Goal: Information Seeking & Learning: Find specific fact

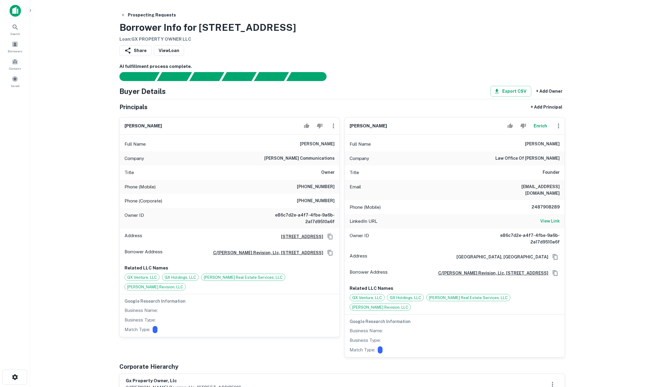
scroll to position [143, 0]
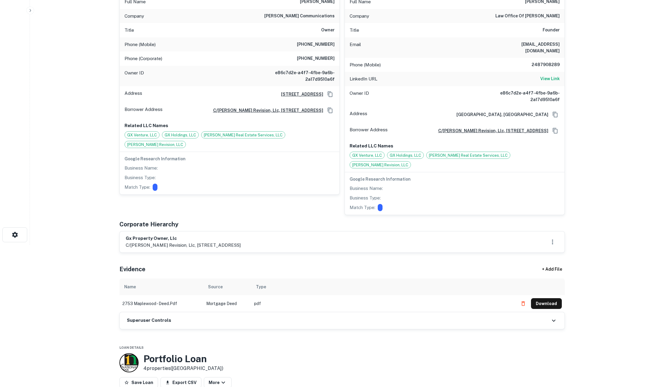
click at [366, 314] on div "Superuser Controls" at bounding box center [342, 321] width 445 height 17
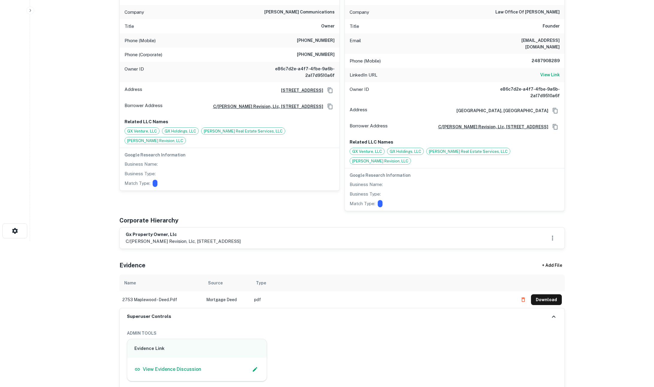
scroll to position [270, 0]
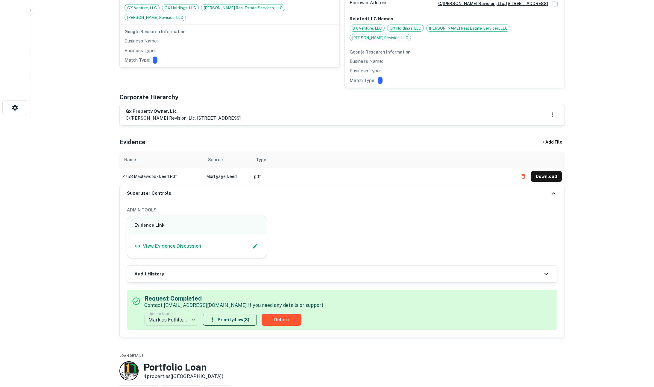
click at [290, 266] on div "Audit History" at bounding box center [342, 274] width 430 height 17
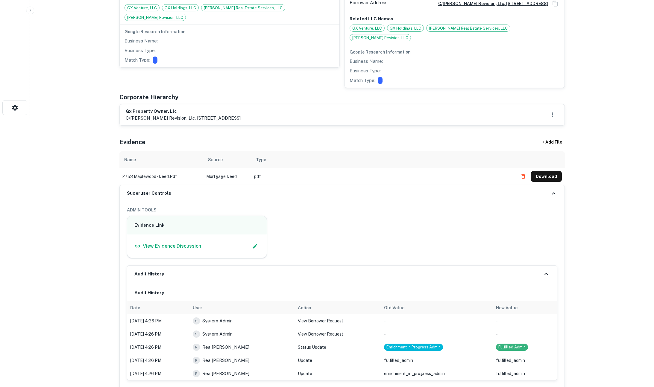
click at [154, 243] on p "View Evidence Discussion" at bounding box center [172, 246] width 58 height 7
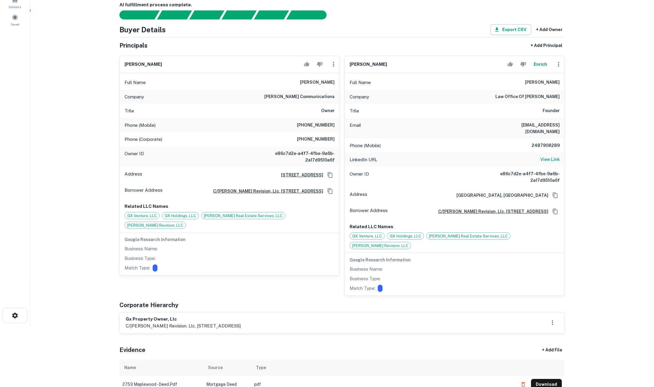
scroll to position [50, 0]
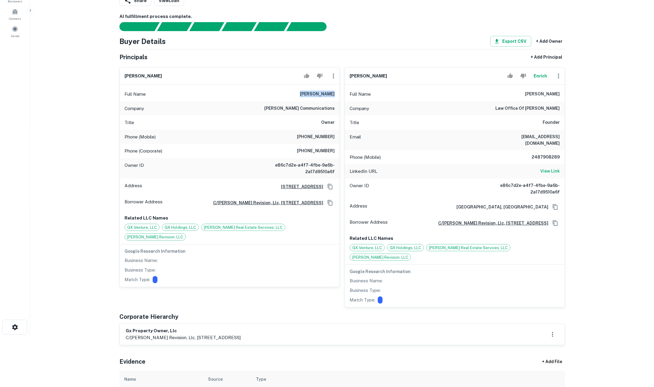
drag, startPoint x: 305, startPoint y: 94, endPoint x: 335, endPoint y: 94, distance: 29.9
click at [335, 94] on div "Full Name david w. baum" at bounding box center [230, 94] width 220 height 14
copy h6 "[PERSON_NAME]"
drag, startPoint x: 276, startPoint y: 108, endPoint x: 336, endPoint y: 109, distance: 59.9
click at [336, 109] on div "Company david baum communications" at bounding box center [230, 108] width 220 height 14
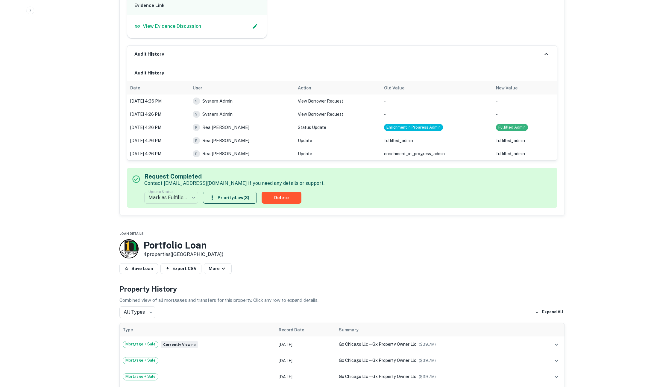
scroll to position [678, 0]
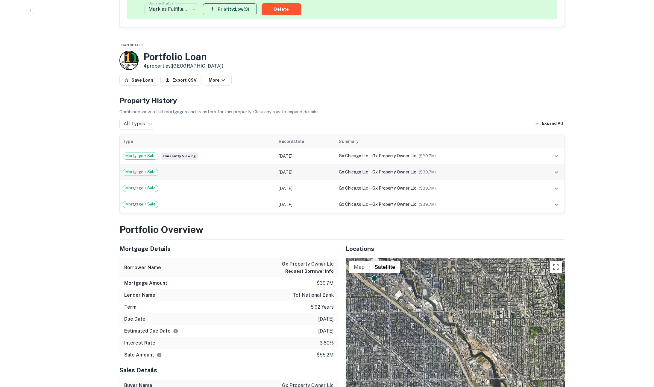
click at [242, 166] on td "Mortgage + Sale" at bounding box center [198, 172] width 156 height 16
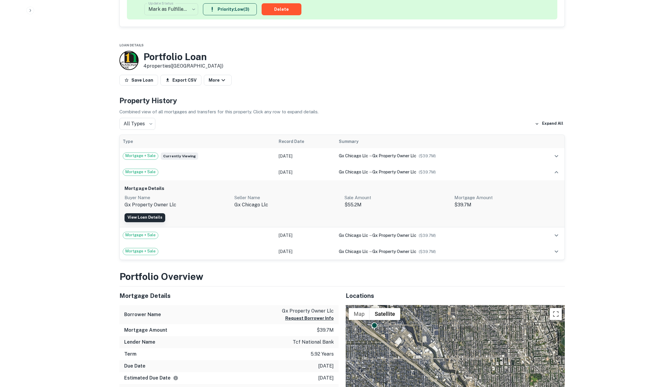
click at [146, 213] on link "View Loan Details" at bounding box center [145, 217] width 41 height 9
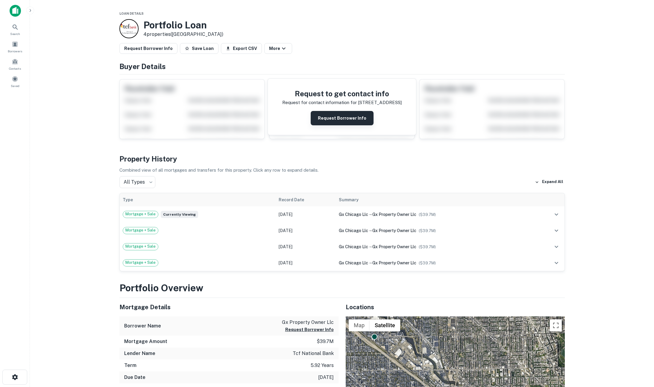
click at [328, 117] on button "Request Borrower Info" at bounding box center [342, 118] width 63 height 14
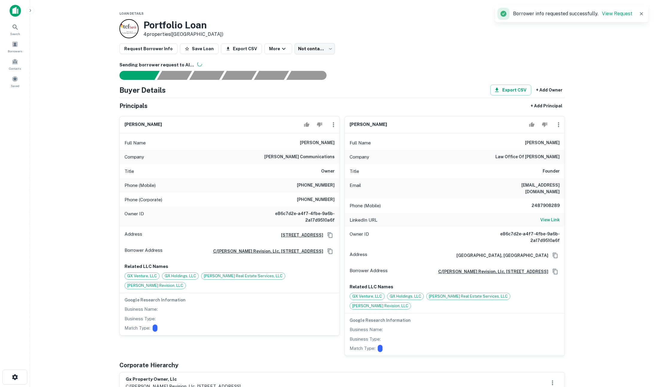
click at [72, 96] on main "Loan Details Portfolio Loan 4 properties (IL) Request Borrower Info Save Loan E…" at bounding box center [342, 193] width 624 height 387
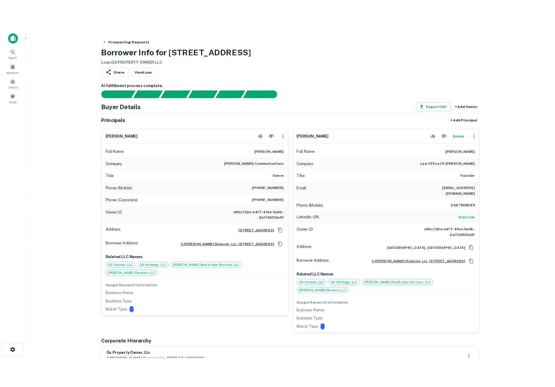
scroll to position [7, 0]
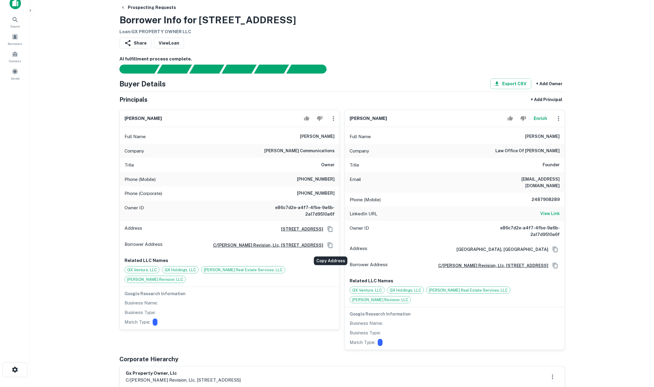
click at [329, 248] on icon "Copy Address" at bounding box center [330, 246] width 6 height 6
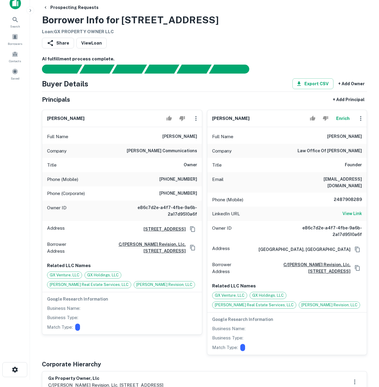
click at [181, 190] on h6 "(805) 563-1309" at bounding box center [178, 193] width 38 height 7
drag, startPoint x: 145, startPoint y: 151, endPoint x: 197, endPoint y: 153, distance: 51.5
click at [197, 153] on div "Company david baum communications" at bounding box center [122, 151] width 160 height 14
copy h6 "david baum communications"
drag, startPoint x: 304, startPoint y: 149, endPoint x: 356, endPoint y: 153, distance: 51.7
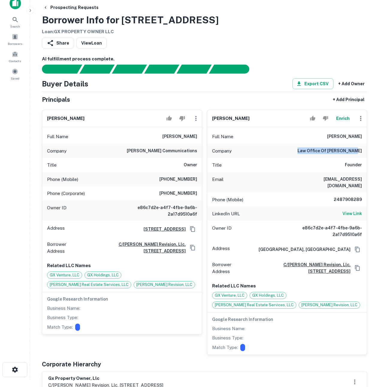
click at [356, 153] on h6 "law office of david m. baum" at bounding box center [329, 151] width 64 height 7
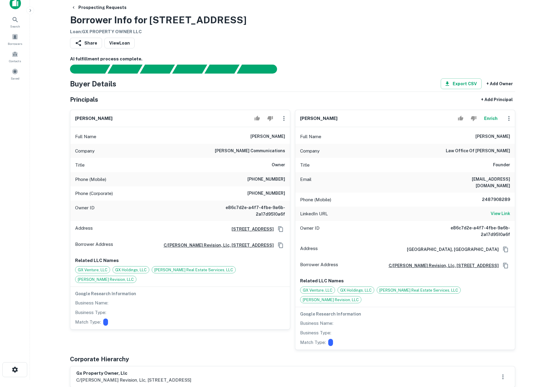
click at [492, 120] on button "Enrich" at bounding box center [491, 119] width 19 height 12
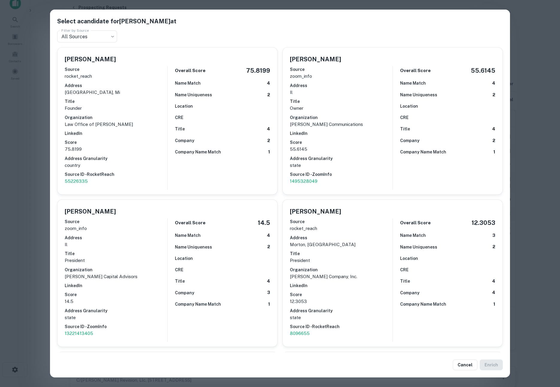
click at [39, 260] on div "Select a candidate for David Baum at Filter by Source All Sources *** Filter by…" at bounding box center [280, 193] width 560 height 387
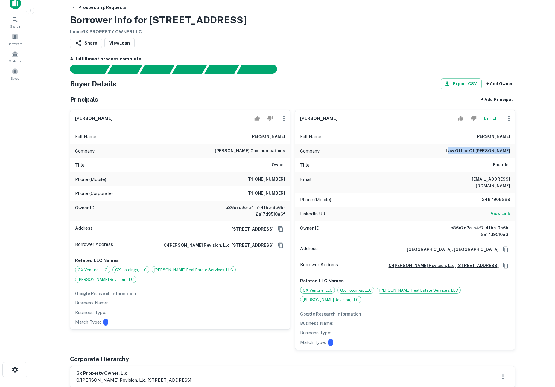
drag, startPoint x: 455, startPoint y: 152, endPoint x: 512, endPoint y: 148, distance: 57.0
click at [512, 148] on div "Company law office of david m. baum" at bounding box center [406, 151] width 220 height 14
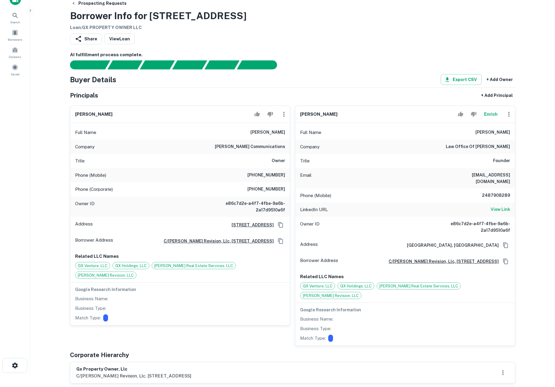
scroll to position [42, 0]
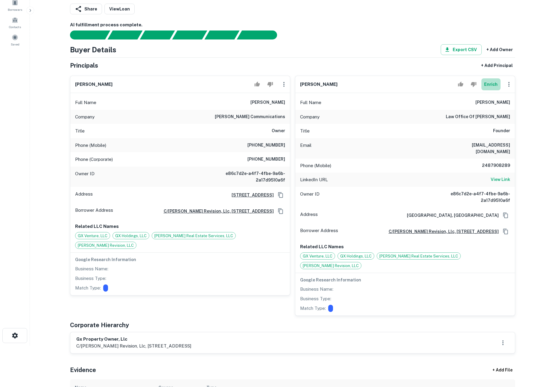
click at [492, 84] on button "Enrich" at bounding box center [491, 84] width 19 height 12
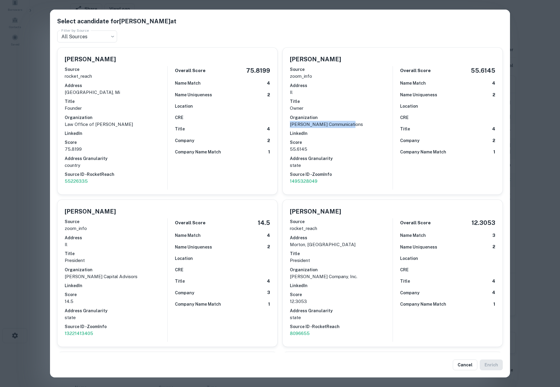
drag, startPoint x: 289, startPoint y: 125, endPoint x: 354, endPoint y: 125, distance: 65.0
click at [354, 125] on p "David Baum Communications" at bounding box center [341, 124] width 103 height 7
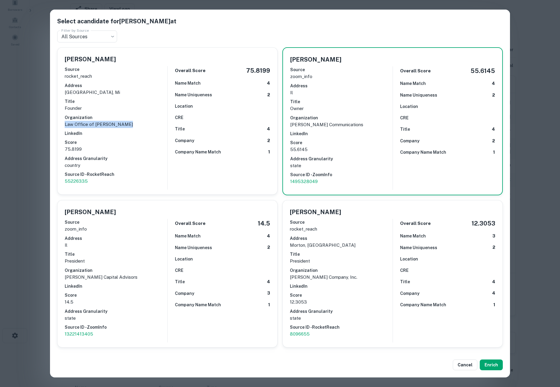
drag, startPoint x: 127, startPoint y: 125, endPoint x: 56, endPoint y: 125, distance: 71.0
click at [56, 125] on div "David Baum Source rocket_reach Address west bloomfield township, mi Title Found…" at bounding box center [164, 119] width 225 height 153
click at [131, 124] on p "Law Office of David M. Baum" at bounding box center [116, 124] width 103 height 7
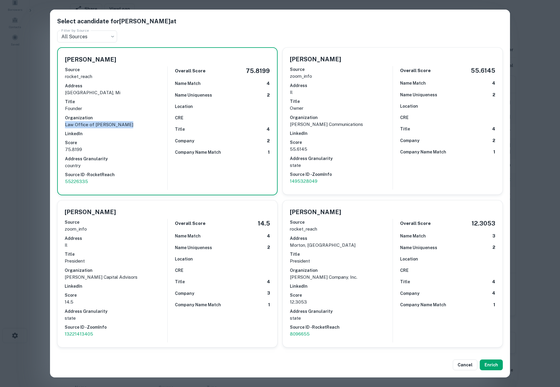
drag, startPoint x: 130, startPoint y: 125, endPoint x: 65, endPoint y: 127, distance: 65.3
click at [65, 127] on p "Law Office of David M. Baum" at bounding box center [116, 124] width 102 height 7
click at [66, 126] on p "Law Office of David M. Baum" at bounding box center [116, 124] width 102 height 7
click at [463, 365] on button "Cancel" at bounding box center [465, 365] width 25 height 11
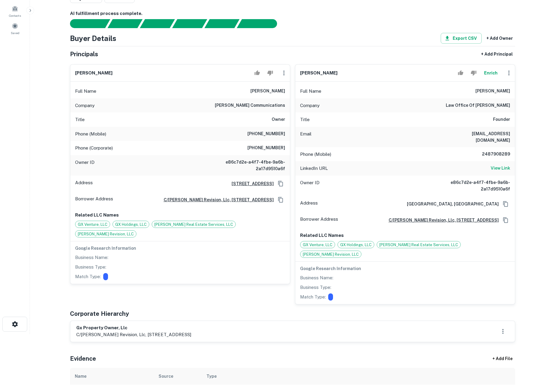
scroll to position [61, 0]
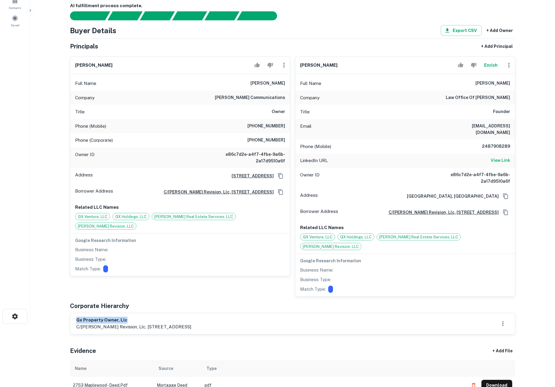
drag, startPoint x: 126, startPoint y: 312, endPoint x: 77, endPoint y: 310, distance: 49.1
click at [77, 317] on h6 "gx property owner, llc" at bounding box center [133, 320] width 115 height 7
click at [114, 324] on p "c/o baum revision, llc, 1030 west chicago avenue, suite 300, chicago, il, 60642" at bounding box center [133, 327] width 115 height 7
drag, startPoint x: 89, startPoint y: 317, endPoint x: 115, endPoint y: 316, distance: 26.4
click at [115, 324] on p "c/o baum revision, llc, 1030 west chicago avenue, suite 300, chicago, il, 60642" at bounding box center [133, 327] width 115 height 7
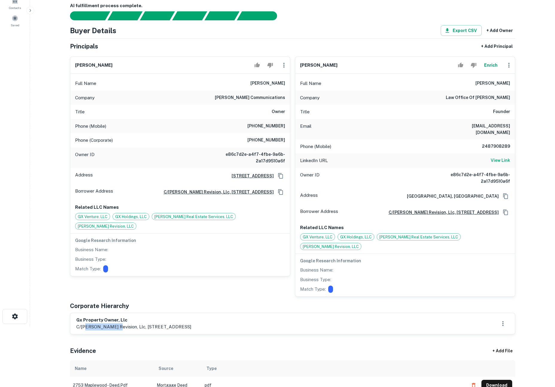
copy p "baum revision"
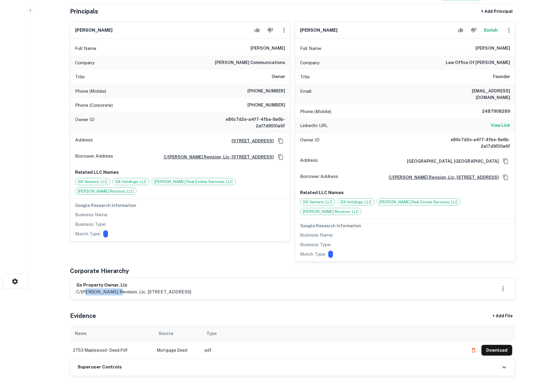
scroll to position [260, 0]
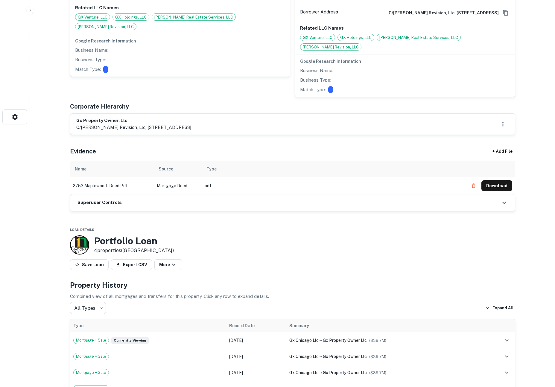
click at [254, 197] on div "Superuser Controls" at bounding box center [292, 203] width 445 height 17
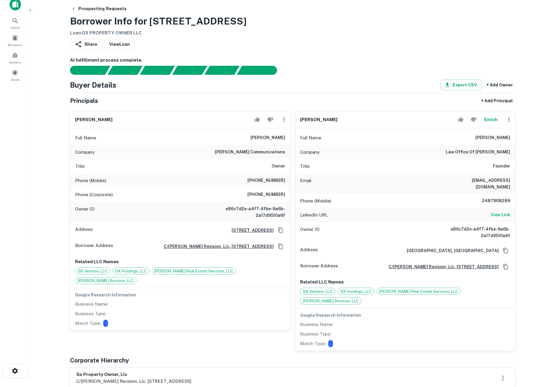
scroll to position [0, 0]
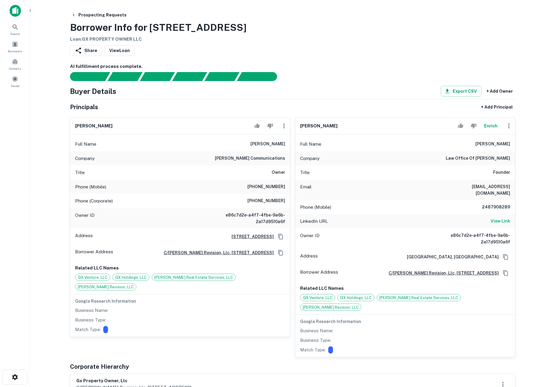
click at [43, 158] on main "Prospecting Requests Borrower Info for 2753 N MAPLEWOOD AVE Loan : GX PROPERTY …" at bounding box center [292, 193] width 525 height 387
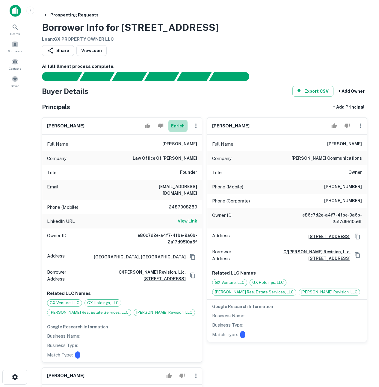
click at [177, 125] on button "Enrich" at bounding box center [177, 126] width 19 height 12
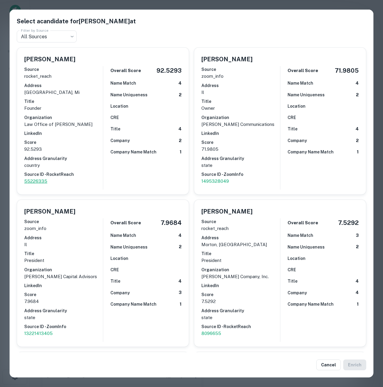
click at [43, 181] on p "55226335" at bounding box center [63, 181] width 79 height 7
click at [331, 366] on button "Cancel" at bounding box center [328, 365] width 25 height 11
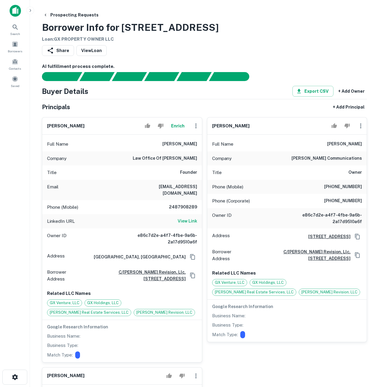
click at [176, 129] on button "Enrich" at bounding box center [177, 126] width 19 height 12
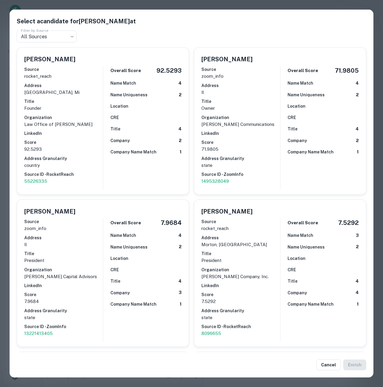
click at [4, 150] on div "Select a candidate for David Baum at Filter by Source All Sources *** Filter by…" at bounding box center [191, 193] width 383 height 387
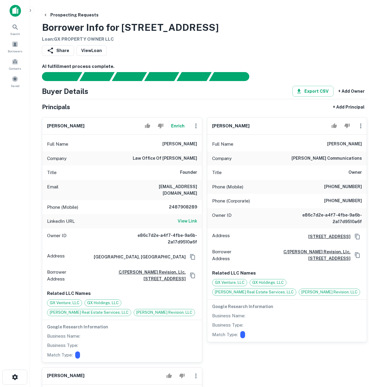
scroll to position [275, 0]
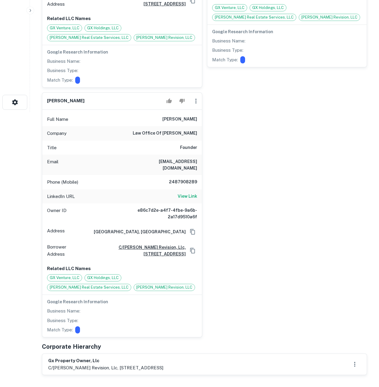
click at [313, 238] on div "david baum Enrich Full Name david baum Company law office of david m. baum Titl…" at bounding box center [202, 87] width 330 height 500
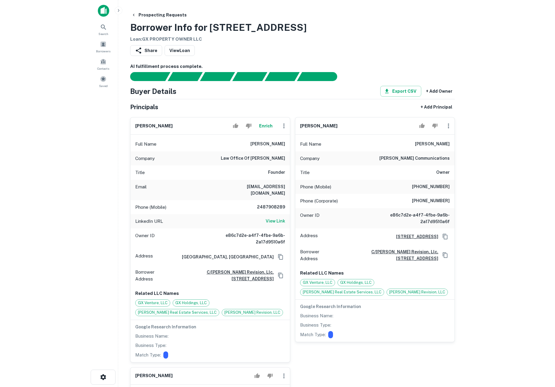
scroll to position [16, 0]
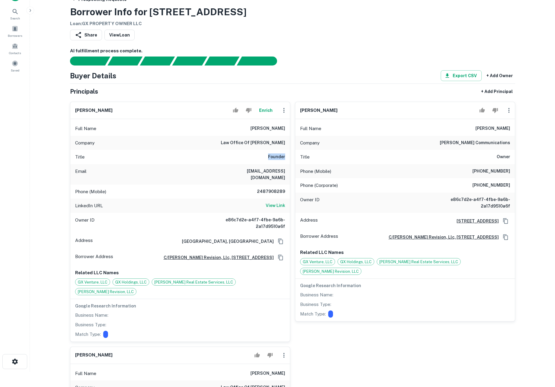
drag, startPoint x: 269, startPoint y: 158, endPoint x: 285, endPoint y: 157, distance: 16.2
click at [285, 157] on h6 "Founder" at bounding box center [276, 157] width 17 height 7
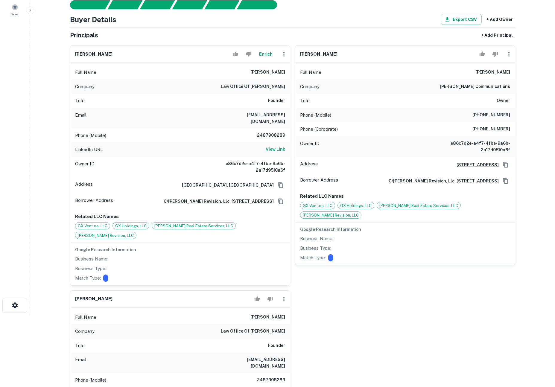
scroll to position [34, 0]
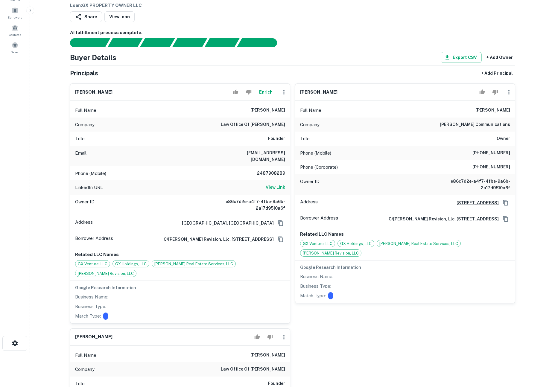
click at [269, 91] on button "Enrich" at bounding box center [266, 92] width 19 height 12
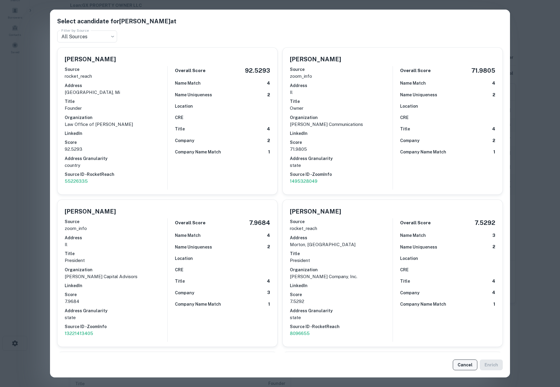
click at [378, 367] on button "Cancel" at bounding box center [465, 365] width 25 height 11
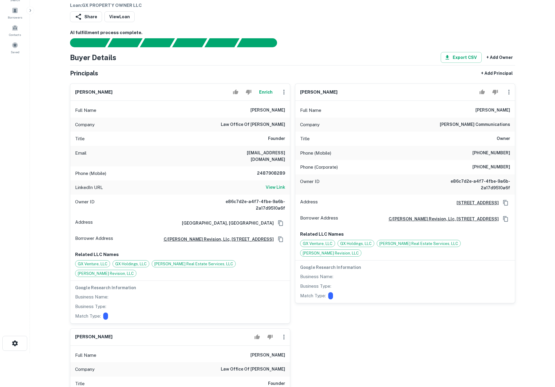
click at [378, 17] on div "Share View Loan" at bounding box center [293, 17] width 446 height 13
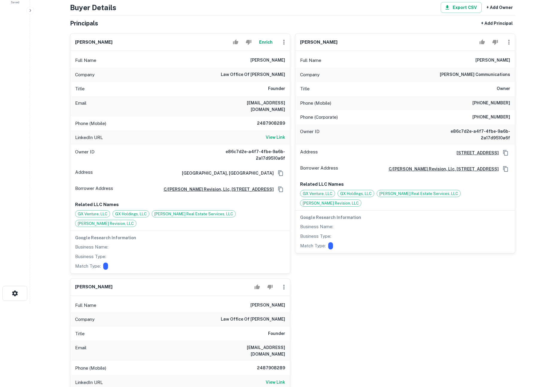
scroll to position [80, 0]
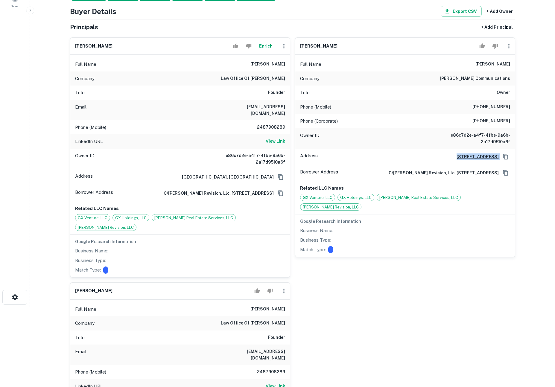
drag, startPoint x: 390, startPoint y: 159, endPoint x: 521, endPoint y: 156, distance: 130.6
drag, startPoint x: 441, startPoint y: 79, endPoint x: 504, endPoint y: 82, distance: 62.6
click at [378, 82] on div "Company david baum communications" at bounding box center [406, 79] width 220 height 14
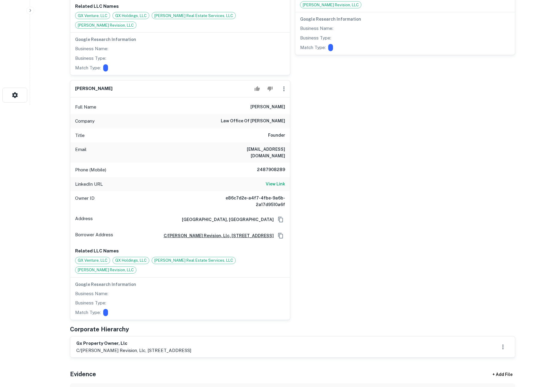
scroll to position [397, 0]
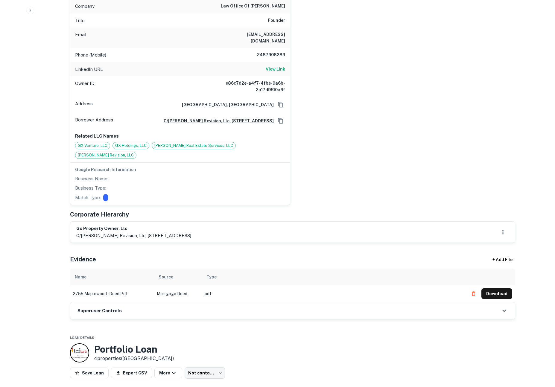
click at [378, 303] on div "Superuser Controls" at bounding box center [292, 311] width 445 height 17
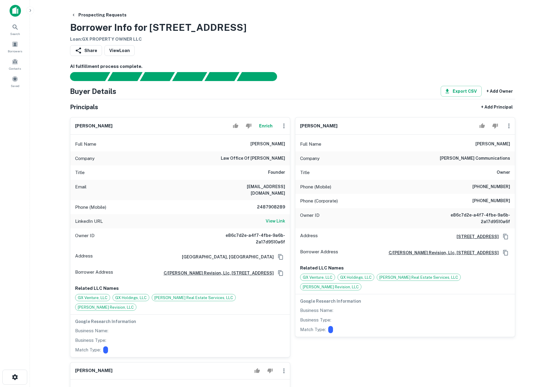
scroll to position [8, 0]
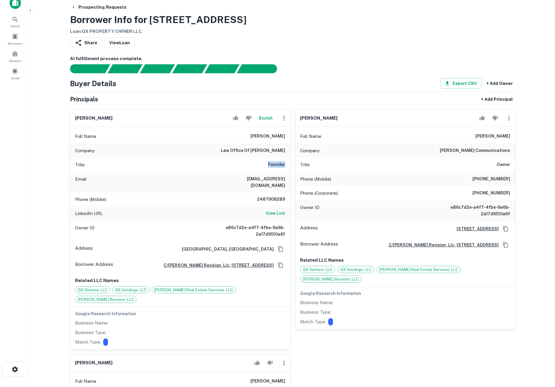
drag, startPoint x: 272, startPoint y: 167, endPoint x: 285, endPoint y: 166, distance: 13.2
click at [285, 166] on div "Title Founder" at bounding box center [180, 165] width 220 height 14
drag, startPoint x: 266, startPoint y: 162, endPoint x: 285, endPoint y: 164, distance: 19.0
click at [285, 164] on div "Title Founder" at bounding box center [180, 165] width 220 height 14
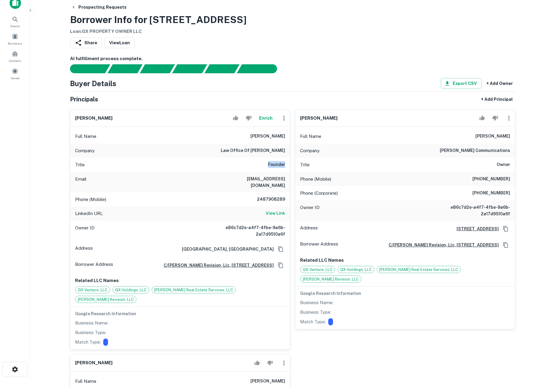
click at [285, 164] on div "Title Founder" at bounding box center [180, 165] width 220 height 14
drag, startPoint x: 487, startPoint y: 172, endPoint x: 508, endPoint y: 166, distance: 21.6
click at [378, 167] on div "Full Name david w. baum Company david baum communications Title Owner Phone (Mo…" at bounding box center [406, 228] width 220 height 202
drag, startPoint x: 508, startPoint y: 166, endPoint x: 493, endPoint y: 166, distance: 15.9
click at [378, 166] on h6 "Owner" at bounding box center [503, 164] width 13 height 7
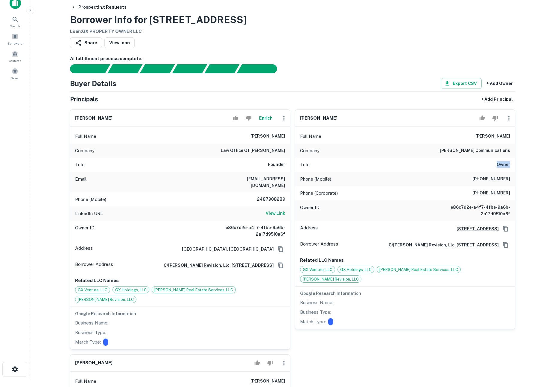
drag, startPoint x: 493, startPoint y: 166, endPoint x: 510, endPoint y: 164, distance: 17.2
click at [378, 164] on div "Title Owner" at bounding box center [406, 165] width 220 height 14
click at [378, 164] on h6 "Owner" at bounding box center [503, 164] width 13 height 7
drag, startPoint x: 510, startPoint y: 164, endPoint x: 491, endPoint y: 164, distance: 18.9
click at [378, 164] on div "Title Owner" at bounding box center [406, 165] width 220 height 14
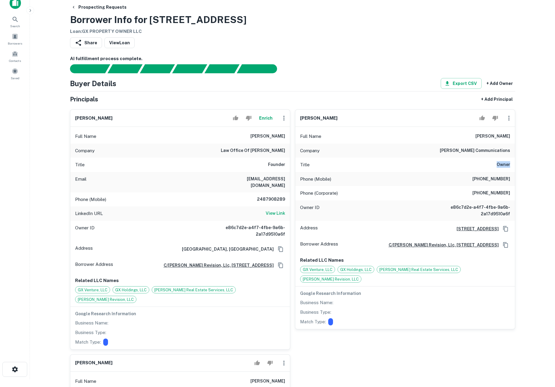
click at [378, 164] on div "Title Owner" at bounding box center [406, 165] width 220 height 14
drag, startPoint x: 496, startPoint y: 164, endPoint x: 514, endPoint y: 164, distance: 17.7
click at [378, 164] on div "Title Owner" at bounding box center [406, 165] width 220 height 14
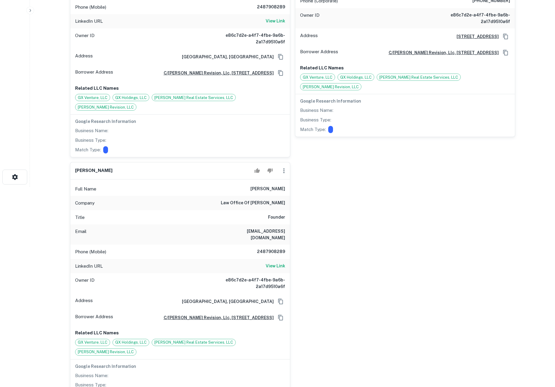
scroll to position [321, 0]
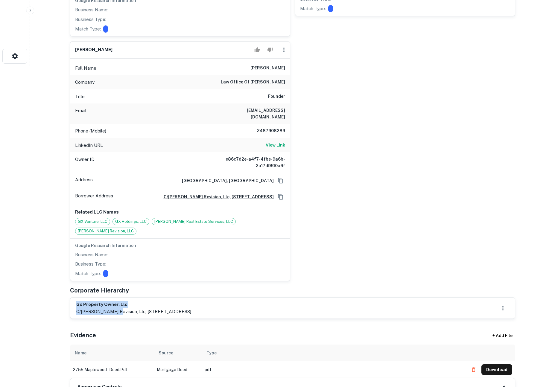
drag, startPoint x: 116, startPoint y: 292, endPoint x: 75, endPoint y: 284, distance: 42.0
click at [75, 298] on div "gx property owner, llc c/o baum revision, llc, 1030 west chicago avenue, suite …" at bounding box center [292, 308] width 445 height 21
click at [101, 308] on p "c/o baum revision, llc, 1030 west chicago avenue, suite 300, chicago, il, 60642" at bounding box center [133, 311] width 115 height 7
drag, startPoint x: 82, startPoint y: 290, endPoint x: 115, endPoint y: 289, distance: 33.0
click at [115, 308] on p "c/o baum revision, llc, 1030 west chicago avenue, suite 300, chicago, il, 60642" at bounding box center [133, 311] width 115 height 7
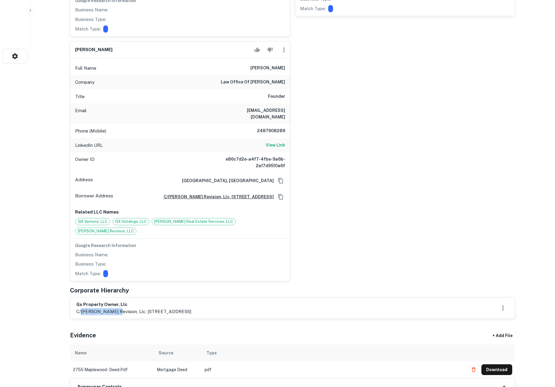
click at [115, 308] on p "c/o baum revision, llc, 1030 west chicago avenue, suite 300, chicago, il, 60642" at bounding box center [133, 311] width 115 height 7
drag, startPoint x: 116, startPoint y: 289, endPoint x: 81, endPoint y: 286, distance: 35.7
click at [81, 301] on div "gx property owner, llc c/o baum revision, llc, 1030 west chicago avenue, suite …" at bounding box center [133, 308] width 115 height 14
click at [81, 301] on h6 "gx property owner, llc" at bounding box center [133, 304] width 115 height 7
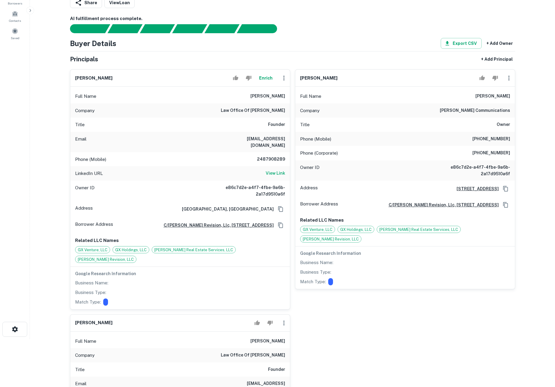
scroll to position [59, 0]
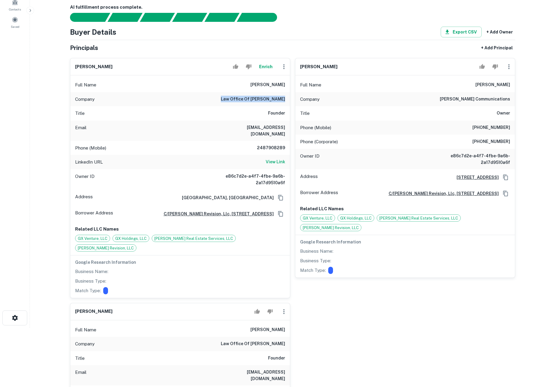
drag, startPoint x: 220, startPoint y: 99, endPoint x: 284, endPoint y: 104, distance: 63.7
click at [284, 104] on div "Company law office of david m. baum" at bounding box center [180, 99] width 220 height 14
click at [281, 114] on h6 "Founder" at bounding box center [276, 113] width 17 height 7
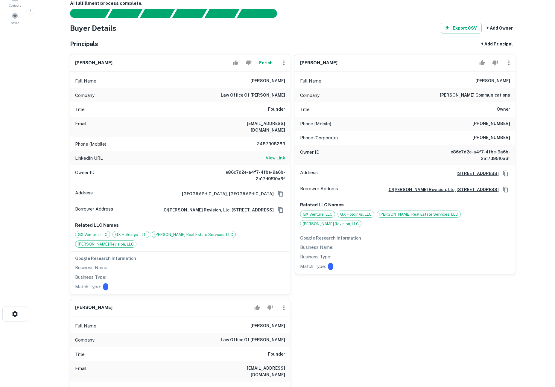
scroll to position [67, 0]
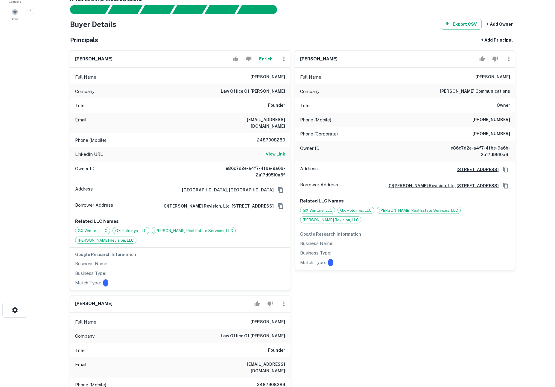
click at [378, 295] on div "david baum Enrich Full Name david baum Company law office of david m. baum Titl…" at bounding box center [290, 291] width 450 height 490
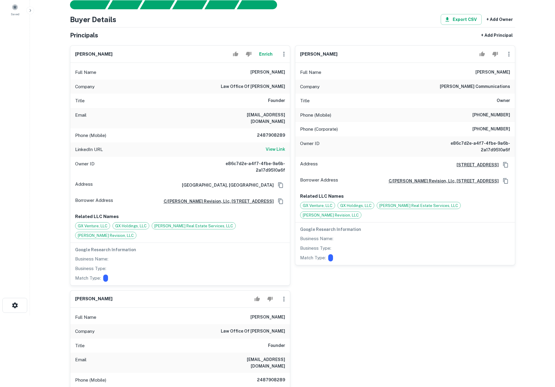
scroll to position [0, 0]
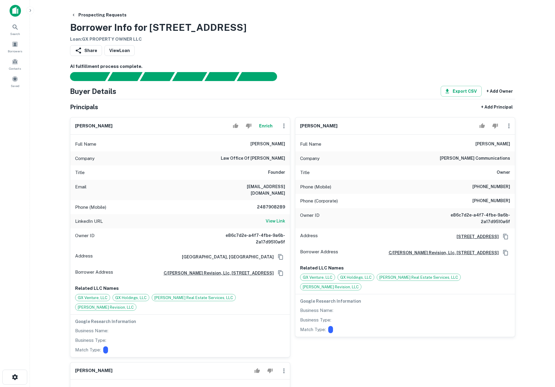
click at [378, 101] on main "Prospecting Requests Borrower Info for 2755 N MAPLEWOOD AVE Loan : GX PROPERTY …" at bounding box center [292, 193] width 525 height 387
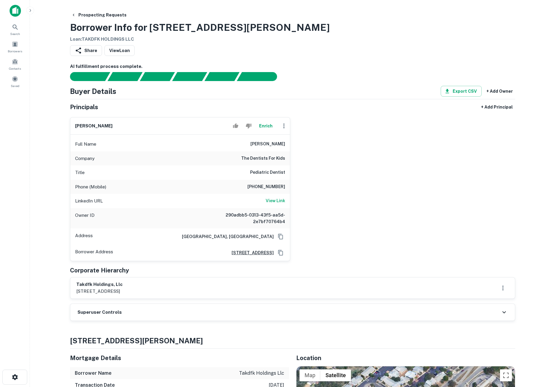
click at [267, 128] on button "Enrich" at bounding box center [266, 126] width 19 height 12
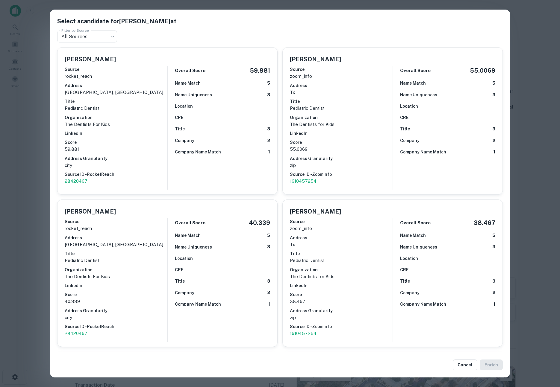
click at [79, 181] on p "28420467" at bounding box center [116, 181] width 103 height 7
click at [531, 98] on div "Select a candidate for Peter Gurr at Filter by Source All Sources *** Filter by…" at bounding box center [280, 193] width 560 height 387
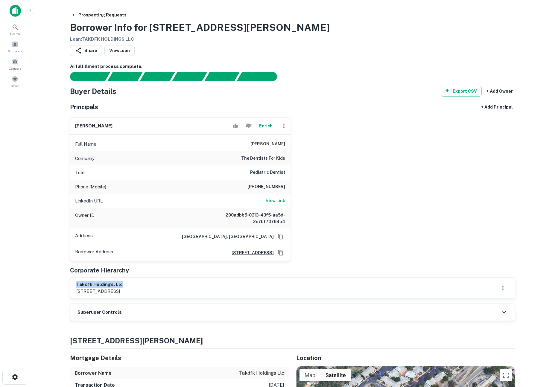
drag, startPoint x: 128, startPoint y: 284, endPoint x: 76, endPoint y: 287, distance: 52.8
click at [76, 287] on div "takdfk holdings, llc 11709 enchanted sunset st, san antonio, tx, 78253" at bounding box center [292, 288] width 445 height 21
click at [81, 282] on h6 "takdfk holdings, llc" at bounding box center [99, 284] width 46 height 7
drag, startPoint x: 76, startPoint y: 284, endPoint x: 147, endPoint y: 285, distance: 71.3
click at [123, 285] on h6 "takdfk holdings, llc" at bounding box center [99, 284] width 46 height 7
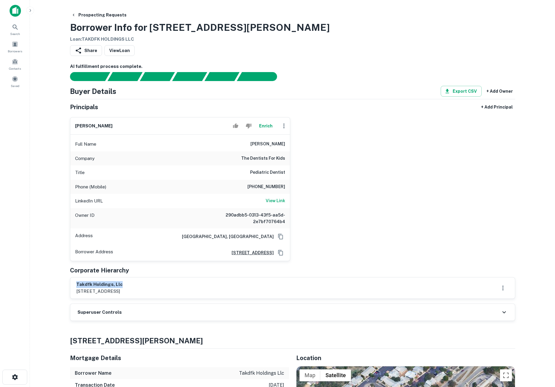
click at [123, 285] on h6 "takdfk holdings, llc" at bounding box center [99, 284] width 46 height 7
drag, startPoint x: 124, startPoint y: 288, endPoint x: 75, endPoint y: 286, distance: 48.3
click at [75, 286] on div "takdfk holdings, llc 11709 enchanted sunset st, san antonio, tx, 78253" at bounding box center [292, 288] width 445 height 21
drag, startPoint x: 76, startPoint y: 285, endPoint x: 124, endPoint y: 282, distance: 48.0
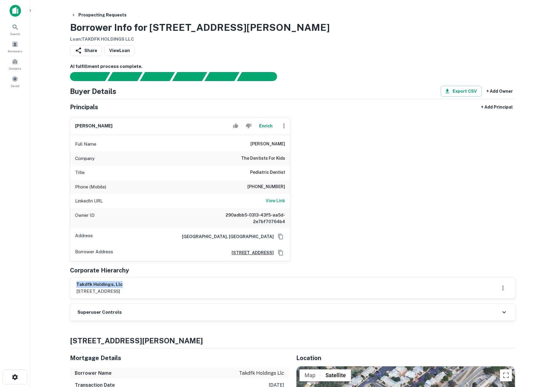
click at [123, 282] on h6 "takdfk holdings, llc" at bounding box center [99, 284] width 46 height 7
click at [123, 283] on h6 "takdfk holdings, llc" at bounding box center [99, 284] width 46 height 7
drag, startPoint x: 121, startPoint y: 284, endPoint x: 76, endPoint y: 283, distance: 44.9
click at [76, 283] on h6 "takdfk holdings, llc" at bounding box center [99, 284] width 46 height 7
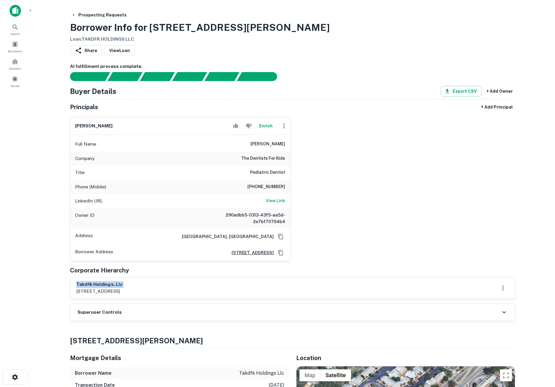
drag, startPoint x: 76, startPoint y: 284, endPoint x: 126, endPoint y: 284, distance: 49.4
click at [123, 284] on h6 "takdfk holdings, llc" at bounding box center [99, 284] width 46 height 7
drag, startPoint x: 120, startPoint y: 284, endPoint x: 76, endPoint y: 283, distance: 44.0
click at [76, 283] on h6 "takdfk holdings, llc" at bounding box center [99, 284] width 46 height 7
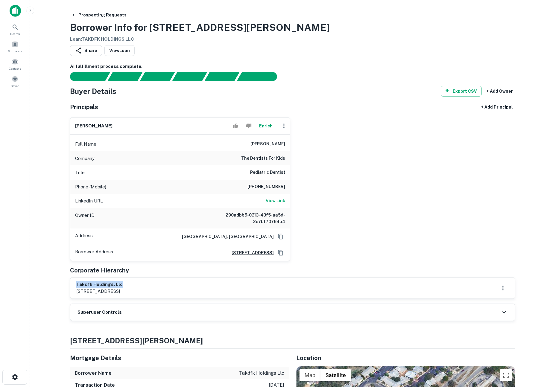
click at [76, 283] on h6 "takdfk holdings, llc" at bounding box center [99, 284] width 46 height 7
drag, startPoint x: 79, startPoint y: 284, endPoint x: 129, endPoint y: 283, distance: 50.3
click at [123, 283] on h6 "takdfk holdings, llc" at bounding box center [99, 284] width 46 height 7
drag, startPoint x: 124, startPoint y: 284, endPoint x: 75, endPoint y: 283, distance: 49.1
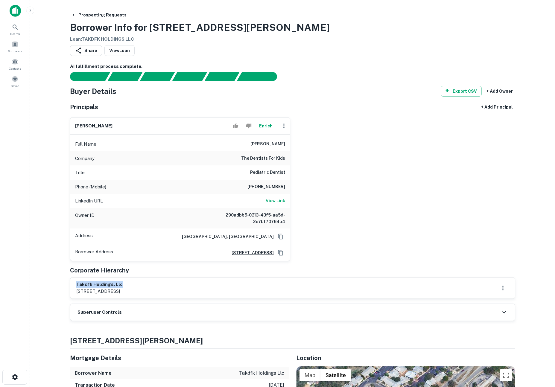
click at [75, 283] on div "takdfk holdings, llc 11709 enchanted sunset st, san antonio, tx, 78253" at bounding box center [292, 288] width 445 height 21
copy h6 "takdfk holdings, llc"
drag, startPoint x: 99, startPoint y: 294, endPoint x: 198, endPoint y: 292, distance: 99.7
click at [198, 292] on div "takdfk holdings, llc 11709 enchanted sunset st, san antonio, tx, 78253" at bounding box center [292, 288] width 433 height 14
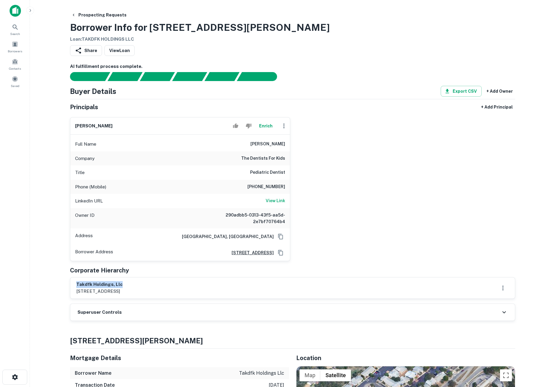
drag, startPoint x: 197, startPoint y: 292, endPoint x: 73, endPoint y: 287, distance: 124.1
click at [73, 287] on div "takdfk holdings, llc 11709 enchanted sunset st, san antonio, tx, 78253" at bounding box center [292, 288] width 445 height 21
click at [75, 287] on div "takdfk holdings, llc 11709 enchanted sunset st, san antonio, tx, 78253" at bounding box center [292, 288] width 445 height 21
click at [164, 318] on div "Superuser Controls" at bounding box center [292, 312] width 445 height 17
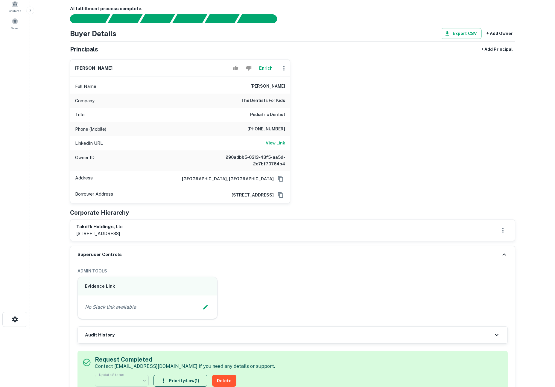
scroll to position [89, 0]
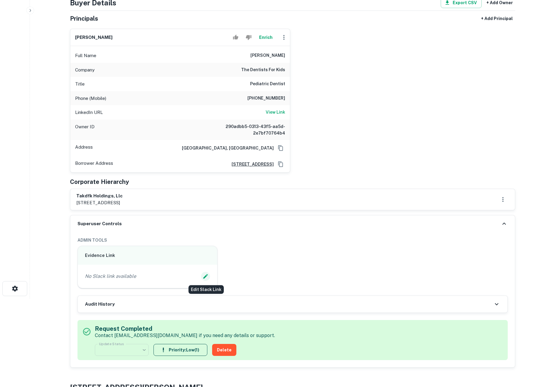
click at [206, 278] on icon "Edit Slack Link" at bounding box center [206, 277] width 6 height 6
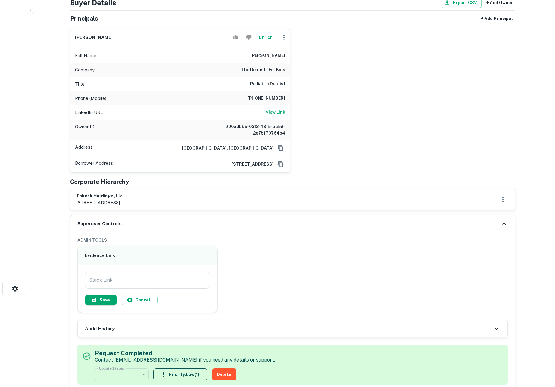
click at [346, 266] on div "Evidence Link Slack Link Slack Link Save Cancel" at bounding box center [290, 277] width 435 height 72
click at [156, 299] on div "Save Cancel" at bounding box center [147, 300] width 125 height 11
click at [143, 300] on button "Cancel" at bounding box center [139, 300] width 37 height 11
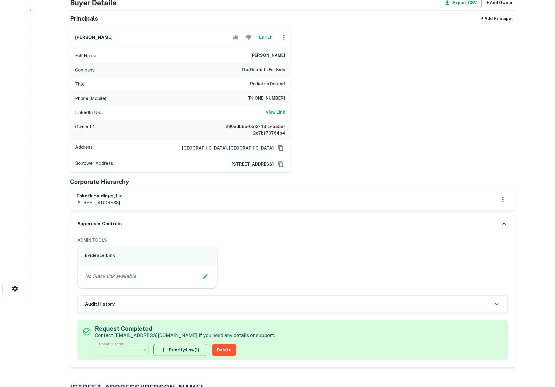
scroll to position [113, 0]
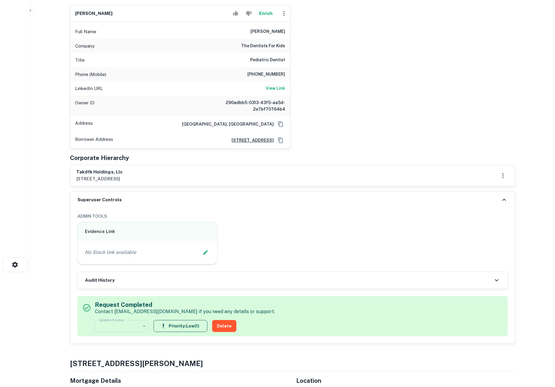
click at [200, 283] on div "Audit History" at bounding box center [293, 280] width 430 height 17
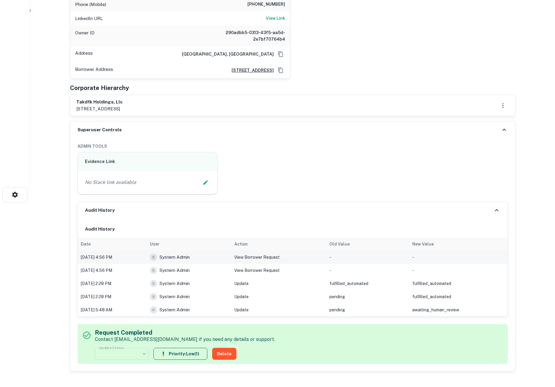
scroll to position [152, 0]
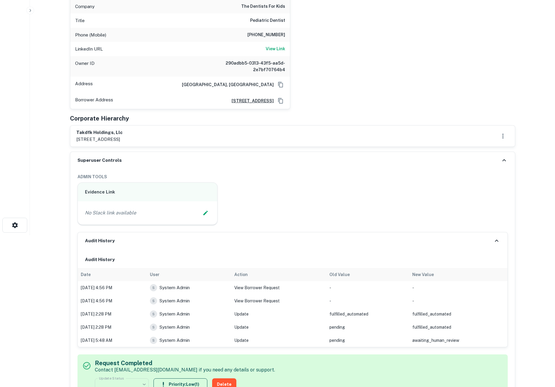
click at [398, 106] on div "peter gurr Enrich Full Name peter gurr Company the dentists for kids Title Pedi…" at bounding box center [290, 34] width 450 height 149
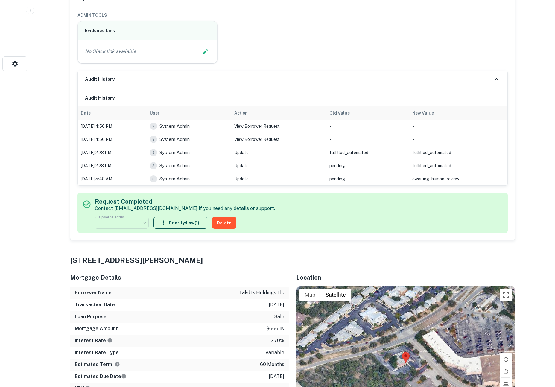
scroll to position [0, 0]
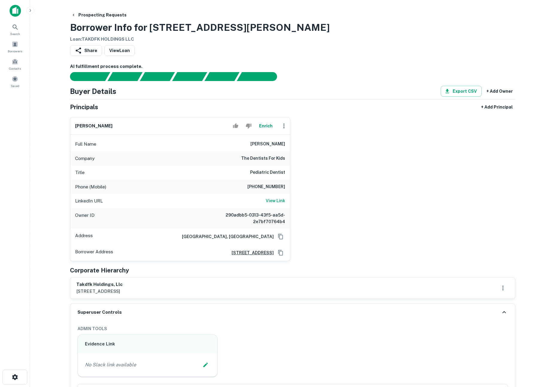
click at [401, 238] on div "peter gurr Enrich Full Name peter gurr Company the dentists for kids Title Pedi…" at bounding box center [290, 187] width 450 height 149
click at [268, 128] on button "Enrich" at bounding box center [266, 126] width 19 height 12
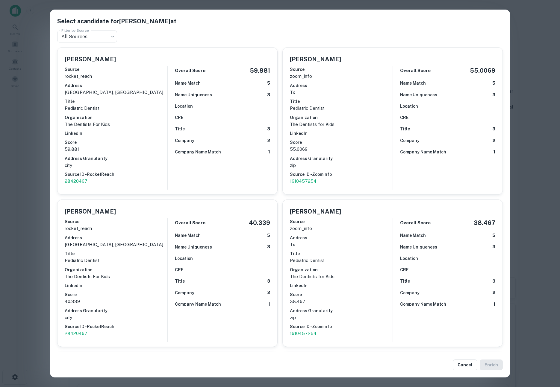
click at [39, 184] on div "Select a candidate for Peter Gurr at Filter by Source All Sources *** Filter by…" at bounding box center [280, 193] width 560 height 387
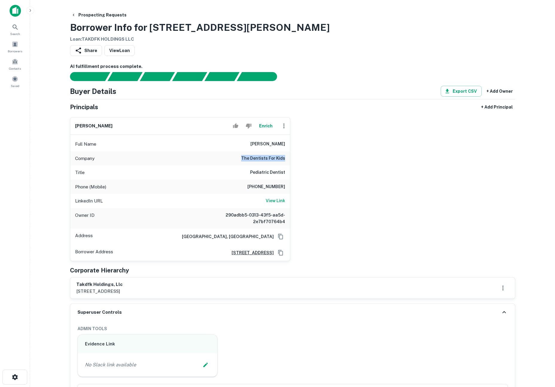
drag, startPoint x: 240, startPoint y: 158, endPoint x: 286, endPoint y: 158, distance: 45.8
click at [286, 158] on div "Company the dentists for kids" at bounding box center [180, 158] width 220 height 14
drag, startPoint x: 116, startPoint y: 284, endPoint x: 75, endPoint y: 282, distance: 41.3
click at [75, 282] on div "takdfk holdings, llc 11709 enchanted sunset st, san antonio, tx, 78253" at bounding box center [292, 288] width 445 height 21
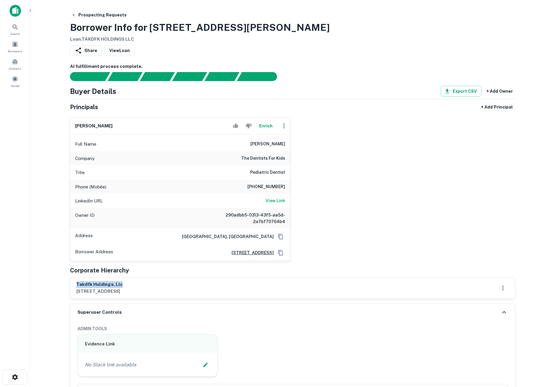
drag, startPoint x: 76, startPoint y: 283, endPoint x: 121, endPoint y: 284, distance: 45.5
click at [121, 284] on div "takdfk holdings, llc 11709 enchanted sunset st, san antonio, tx, 78253" at bounding box center [292, 288] width 445 height 21
click at [121, 284] on h6 "takdfk holdings, llc" at bounding box center [99, 284] width 46 height 7
drag, startPoint x: 122, startPoint y: 284, endPoint x: 76, endPoint y: 286, distance: 46.2
click at [76, 286] on h6 "takdfk holdings, llc" at bounding box center [99, 284] width 46 height 7
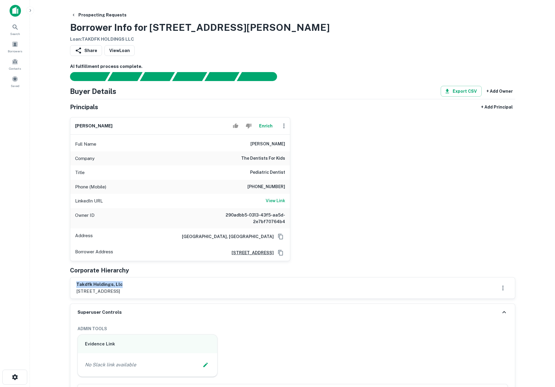
click at [76, 286] on h6 "takdfk holdings, llc" at bounding box center [99, 284] width 46 height 7
click at [362, 173] on div "peter gurr Enrich Full Name peter gurr Company the dentists for kids Title Pedi…" at bounding box center [290, 187] width 450 height 149
click at [391, 20] on div "Prospecting Requests Borrower Info for 14570 Huebner Rd Loan : TAKDFK HOLDINGS …" at bounding box center [293, 26] width 446 height 33
drag, startPoint x: 249, startPoint y: 173, endPoint x: 287, endPoint y: 172, distance: 38.0
click at [287, 172] on div "Title Pediatric Dentist" at bounding box center [180, 173] width 220 height 14
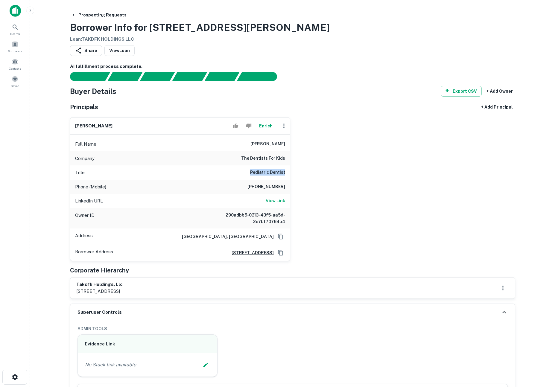
click at [287, 172] on div "Title Pediatric Dentist" at bounding box center [180, 173] width 220 height 14
drag, startPoint x: 121, startPoint y: 285, endPoint x: 77, endPoint y: 284, distance: 44.3
click at [77, 284] on h6 "takdfk holdings, llc" at bounding box center [99, 284] width 46 height 7
drag, startPoint x: 77, startPoint y: 284, endPoint x: 120, endPoint y: 284, distance: 43.4
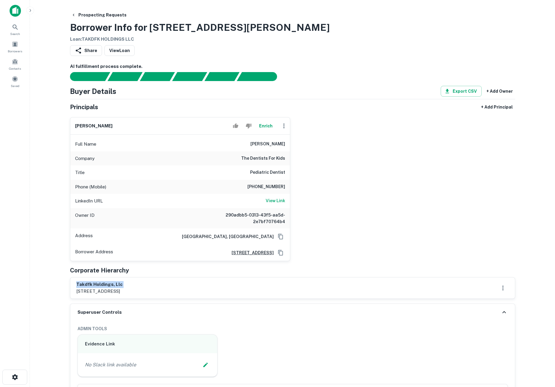
click at [120, 284] on h6 "takdfk holdings, llc" at bounding box center [99, 284] width 46 height 7
drag, startPoint x: 123, startPoint y: 285, endPoint x: 75, endPoint y: 287, distance: 48.5
click at [75, 287] on div "takdfk holdings, llc 11709 enchanted sunset st, san antonio, tx, 78253" at bounding box center [292, 288] width 445 height 21
click at [82, 286] on h6 "takdfk holdings, llc" at bounding box center [99, 284] width 46 height 7
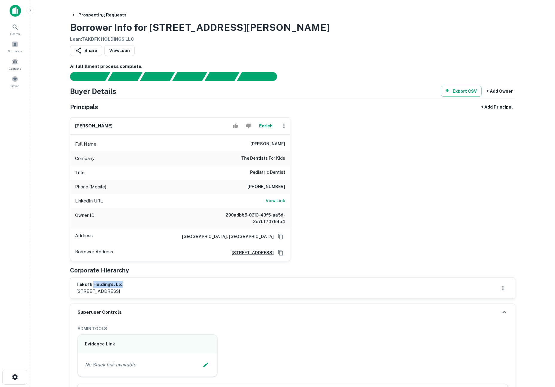
drag, startPoint x: 93, startPoint y: 284, endPoint x: 122, endPoint y: 285, distance: 28.7
click at [122, 285] on h6 "takdfk holdings, llc" at bounding box center [99, 284] width 46 height 7
drag, startPoint x: 122, startPoint y: 285, endPoint x: 77, endPoint y: 287, distance: 45.8
click at [77, 287] on h6 "takdfk holdings, llc" at bounding box center [99, 284] width 46 height 7
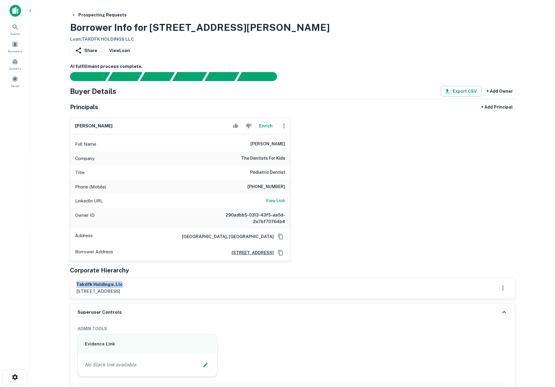
click at [77, 287] on h6 "takdfk holdings, llc" at bounding box center [99, 284] width 46 height 7
drag, startPoint x: 77, startPoint y: 287, endPoint x: 120, endPoint y: 285, distance: 43.4
click at [120, 285] on h6 "takdfk holdings, llc" at bounding box center [99, 284] width 46 height 7
drag, startPoint x: 123, startPoint y: 285, endPoint x: 76, endPoint y: 285, distance: 47.0
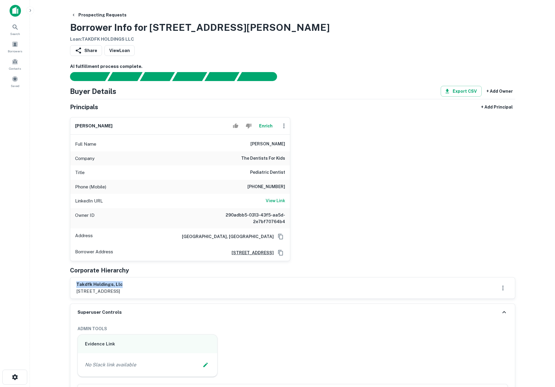
click at [76, 285] on h6 "takdfk holdings, llc" at bounding box center [99, 284] width 46 height 7
drag, startPoint x: 76, startPoint y: 285, endPoint x: 120, endPoint y: 285, distance: 43.7
click at [120, 285] on h6 "takdfk holdings, llc" at bounding box center [99, 284] width 46 height 7
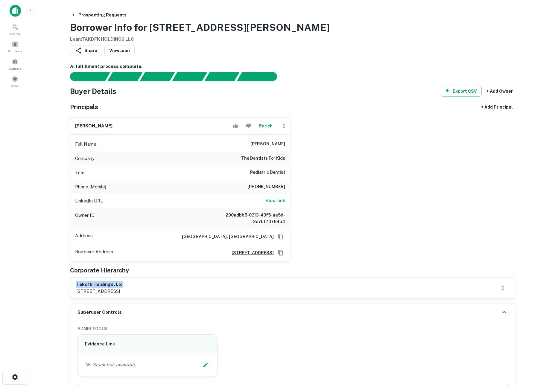
drag, startPoint x: 121, startPoint y: 285, endPoint x: 77, endPoint y: 285, distance: 44.3
click at [77, 285] on h6 "takdfk holdings, llc" at bounding box center [99, 284] width 46 height 7
drag, startPoint x: 254, startPoint y: 171, endPoint x: 286, endPoint y: 170, distance: 32.0
click at [286, 170] on div "Title Pediatric Dentist" at bounding box center [180, 173] width 220 height 14
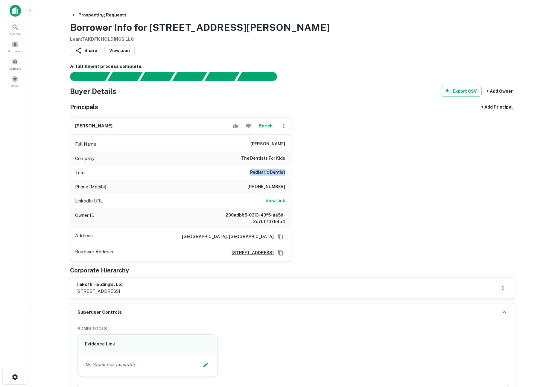
click at [284, 172] on h6 "Pediatric Dentist" at bounding box center [267, 172] width 35 height 7
drag, startPoint x: 77, startPoint y: 285, endPoint x: 131, endPoint y: 284, distance: 54.2
click at [123, 284] on h6 "takdfk holdings, llc" at bounding box center [99, 284] width 46 height 7
drag, startPoint x: 128, startPoint y: 284, endPoint x: 70, endPoint y: 286, distance: 58.1
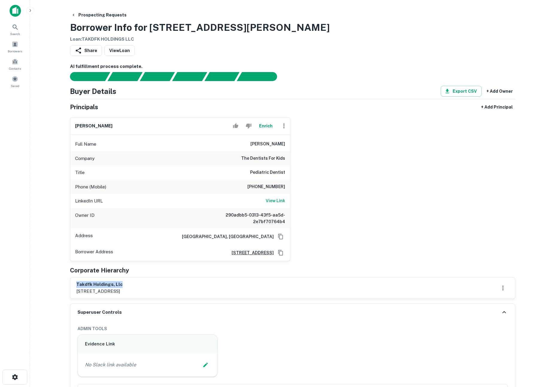
click at [70, 286] on div "takdfk holdings, llc 11709 enchanted sunset st, san antonio, tx, 78253" at bounding box center [292, 288] width 445 height 21
click at [78, 285] on h6 "takdfk holdings, llc" at bounding box center [99, 284] width 46 height 7
drag, startPoint x: 78, startPoint y: 284, endPoint x: 124, endPoint y: 285, distance: 46.1
click at [123, 285] on h6 "takdfk holdings, llc" at bounding box center [99, 284] width 46 height 7
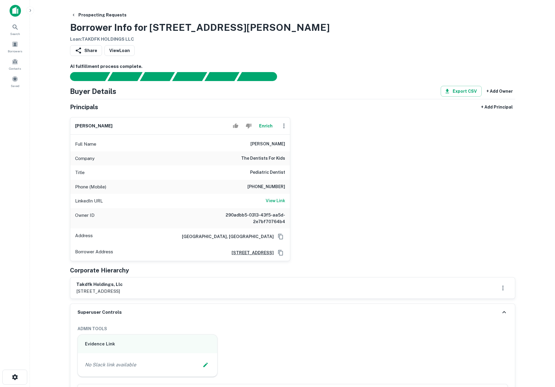
click at [400, 183] on div "peter gurr Enrich Full Name peter gurr Company the dentists for kids Title Pedi…" at bounding box center [290, 187] width 450 height 149
click at [270, 127] on button "Enrich" at bounding box center [266, 126] width 19 height 12
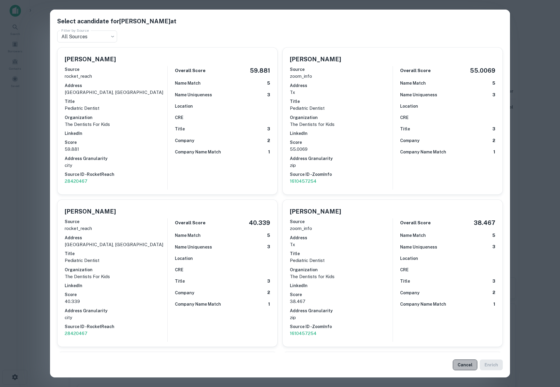
click at [471, 363] on button "Cancel" at bounding box center [465, 365] width 25 height 11
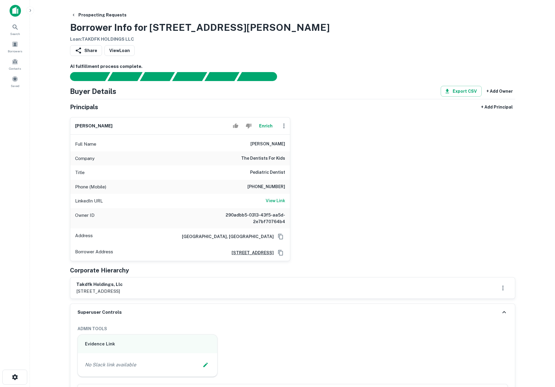
drag, startPoint x: 157, startPoint y: 252, endPoint x: 274, endPoint y: 254, distance: 117.7
click at [274, 254] on div "Borrower Address 11709 enchanted sunset st, san antonio, TX, 78253" at bounding box center [180, 253] width 220 height 16
copy h6 "11709 enchanted sunset st, san antonio, TX, 78253"
click at [385, 230] on div "peter gurr Enrich Full Name peter gurr Company the dentists for kids Title Pedi…" at bounding box center [290, 187] width 450 height 149
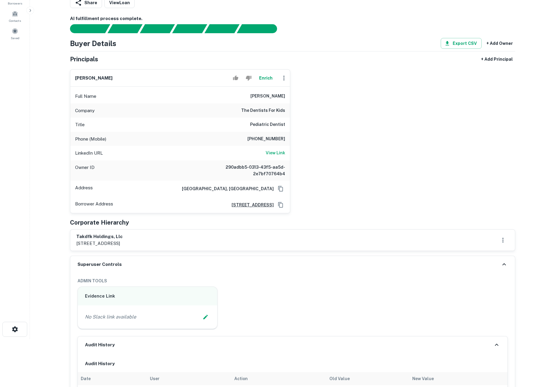
scroll to position [8, 0]
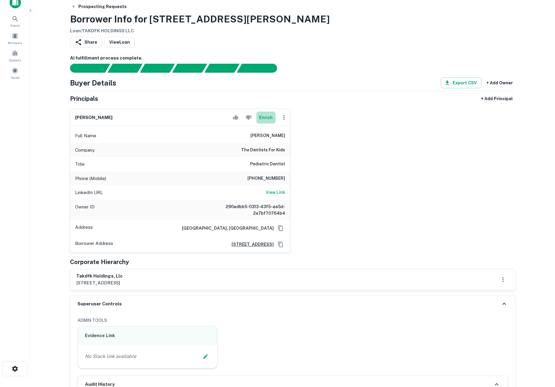
click at [268, 119] on button "Enrich" at bounding box center [266, 118] width 19 height 12
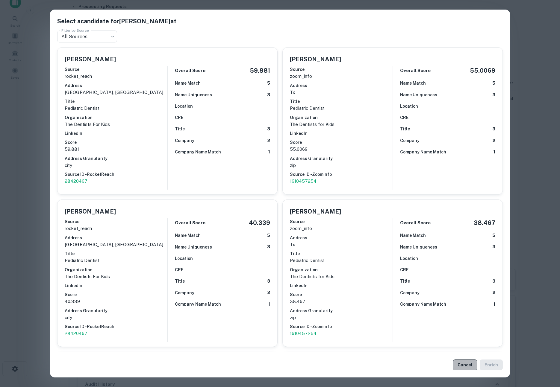
click at [462, 366] on button "Cancel" at bounding box center [465, 365] width 25 height 11
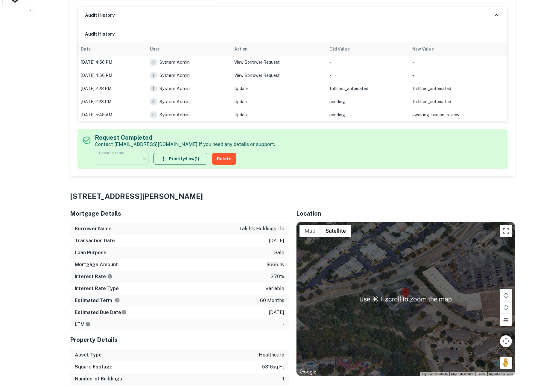
scroll to position [0, 0]
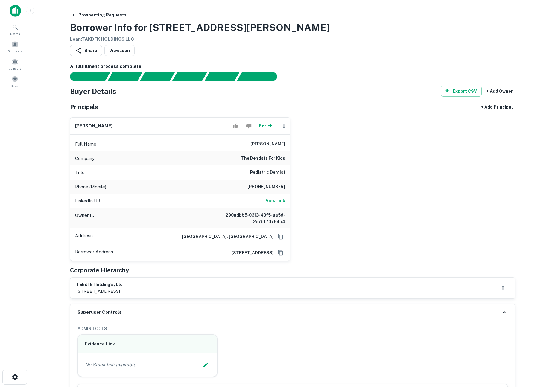
click at [58, 257] on main "Prospecting Requests Borrower Info for 14570 Huebner Rd Loan : TAKDFK HOLDINGS …" at bounding box center [292, 193] width 525 height 387
click at [469, 195] on div "peter gurr Enrich Full Name peter gurr Company the dentists for kids Title Pedi…" at bounding box center [290, 187] width 450 height 149
click at [494, 41] on div "Prospecting Requests Borrower Info for 14570 Huebner Rd Loan : TAKDFK HOLDINGS …" at bounding box center [293, 26] width 446 height 33
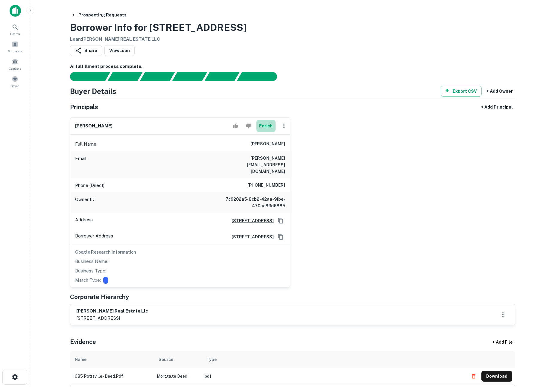
click at [267, 126] on button "Enrich" at bounding box center [266, 126] width 19 height 12
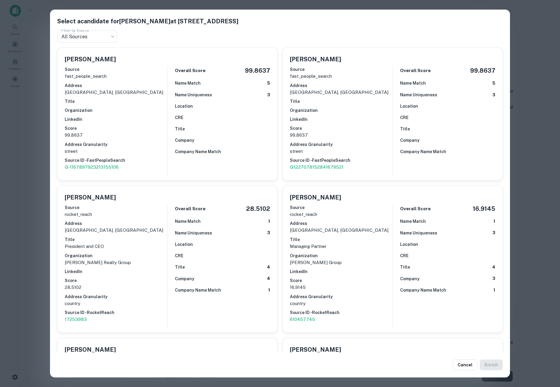
click at [35, 148] on div "Select a candidate for [PERSON_NAME] at [STREET_ADDRESS] Filter by Source All S…" at bounding box center [280, 193] width 560 height 387
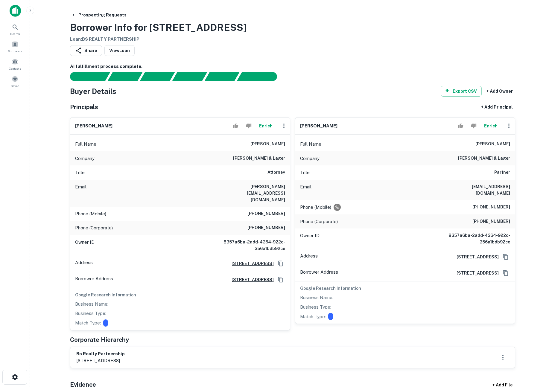
click at [266, 125] on button "Enrich" at bounding box center [266, 126] width 19 height 12
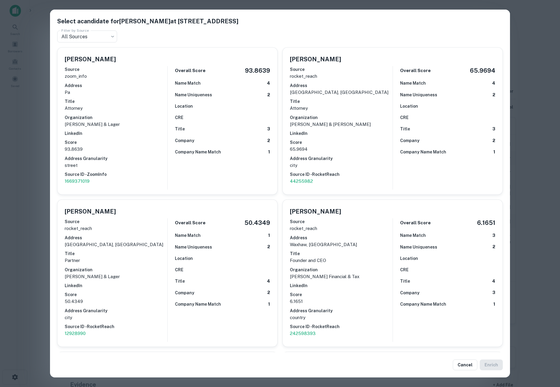
click at [38, 212] on div "Select a candidate for [PERSON_NAME] at [STREET_ADDRESS][GEOGRAPHIC_DATA] by So…" at bounding box center [280, 193] width 560 height 387
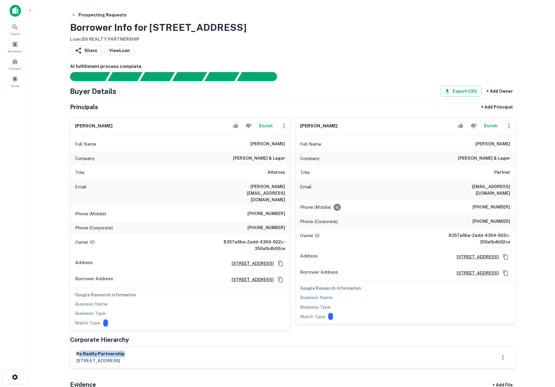
drag, startPoint x: 78, startPoint y: 343, endPoint x: 136, endPoint y: 342, distance: 58.1
click at [125, 351] on h6 "bs realty partnership" at bounding box center [100, 354] width 49 height 7
drag, startPoint x: 132, startPoint y: 342, endPoint x: 76, endPoint y: 343, distance: 56.6
click at [76, 347] on div "bs realty partnership [STREET_ADDRESS]" at bounding box center [292, 357] width 445 height 21
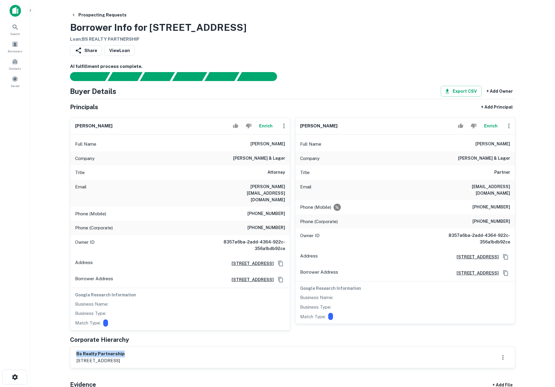
click at [76, 347] on div "bs realty partnership [STREET_ADDRESS]" at bounding box center [292, 357] width 445 height 21
drag, startPoint x: 76, startPoint y: 343, endPoint x: 128, endPoint y: 341, distance: 52.1
click at [128, 347] on div "bs realty partnership [STREET_ADDRESS]" at bounding box center [292, 357] width 445 height 21
click at [125, 351] on h6 "bs realty partnership" at bounding box center [100, 354] width 49 height 7
drag, startPoint x: 109, startPoint y: 349, endPoint x: 167, endPoint y: 347, distance: 58.7
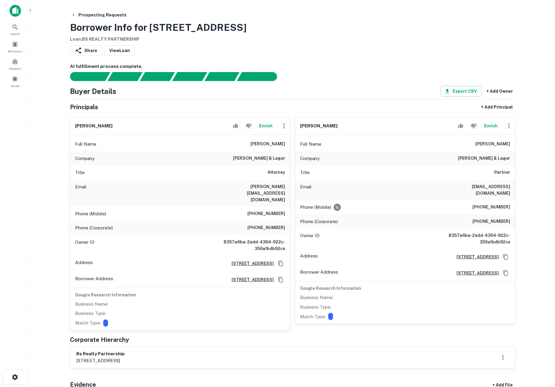
click at [167, 351] on div "bs realty partnership [STREET_ADDRESS]" at bounding box center [292, 358] width 433 height 14
drag, startPoint x: 162, startPoint y: 348, endPoint x: 91, endPoint y: 344, distance: 70.7
click at [91, 351] on div "bs realty partnership [STREET_ADDRESS]" at bounding box center [292, 358] width 433 height 14
click at [91, 351] on h6 "bs realty partnership" at bounding box center [100, 354] width 49 height 7
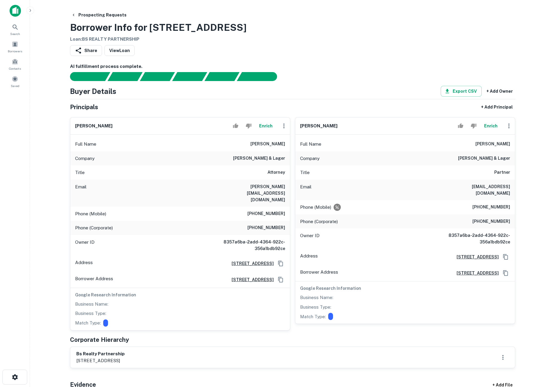
drag, startPoint x: 91, startPoint y: 344, endPoint x: 140, endPoint y: 349, distance: 48.7
click at [125, 351] on div "bs realty partnership [STREET_ADDRESS]" at bounding box center [100, 358] width 49 height 14
click at [125, 357] on p "[STREET_ADDRESS]" at bounding box center [100, 360] width 49 height 7
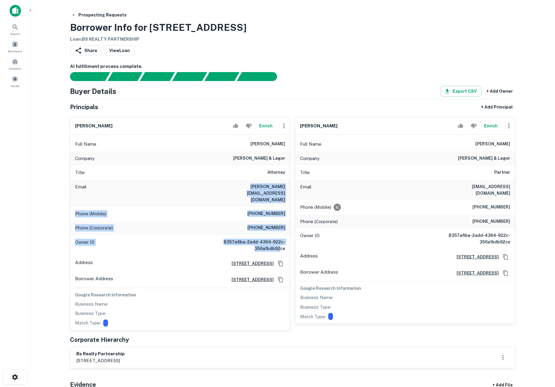
drag, startPoint x: 247, startPoint y: 186, endPoint x: 280, endPoint y: 234, distance: 58.7
click at [280, 234] on div "Full Name [PERSON_NAME] Company [PERSON_NAME] & lager Title Attorney Email [PER…" at bounding box center [180, 233] width 220 height 196
click at [280, 239] on h6 "8357a6ba-2add-4364-922c-356a1bdb92ce" at bounding box center [249, 245] width 72 height 13
